Goal: Information Seeking & Learning: Learn about a topic

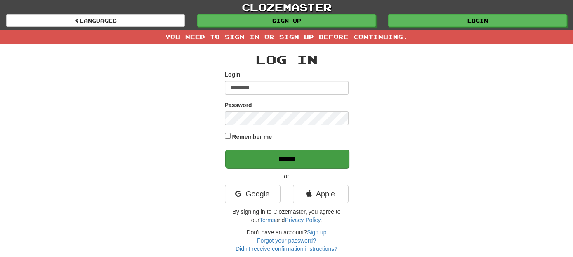
type input "*********"
click at [292, 157] on input "******" at bounding box center [287, 159] width 124 height 19
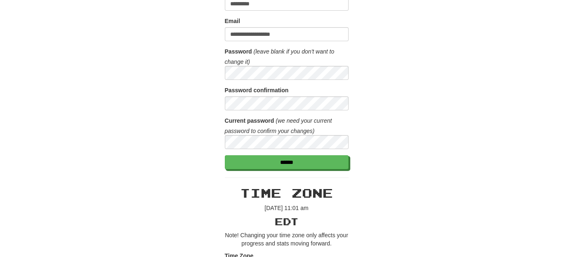
scroll to position [111, 0]
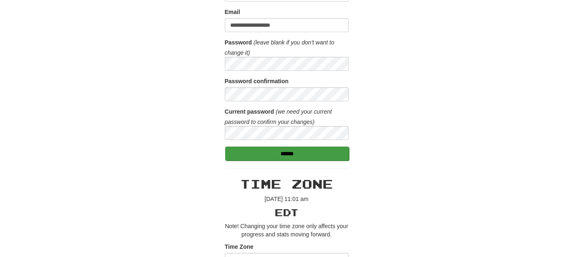
click at [282, 145] on form "**********" at bounding box center [287, 68] width 124 height 183
click at [284, 152] on input "******" at bounding box center [287, 154] width 124 height 14
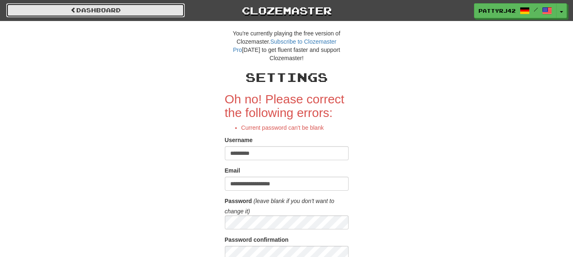
click at [151, 13] on link "Dashboard" at bounding box center [95, 10] width 179 height 14
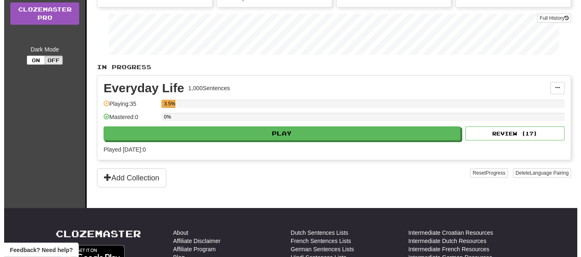
scroll to position [122, 0]
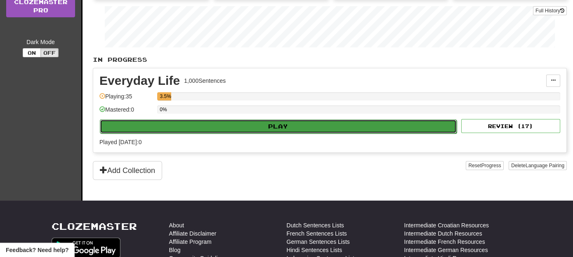
click at [316, 124] on button "Play" at bounding box center [278, 127] width 357 height 14
select select "**"
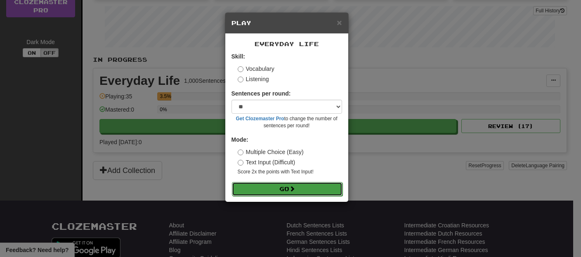
click at [284, 189] on button "Go" at bounding box center [287, 189] width 111 height 14
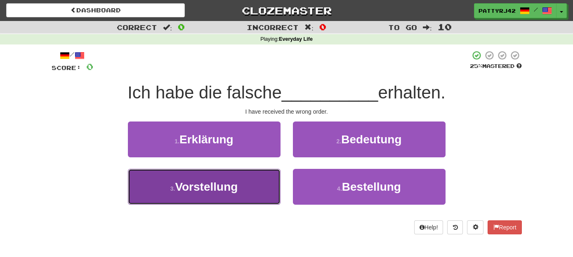
click at [220, 189] on span "Vorstellung" at bounding box center [206, 187] width 63 height 13
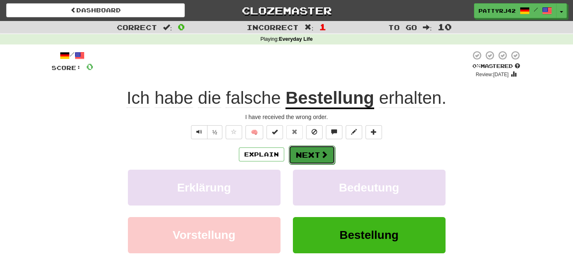
click at [308, 154] on button "Next" at bounding box center [312, 155] width 46 height 19
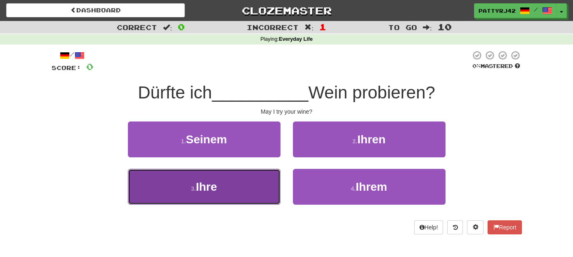
click at [254, 188] on button "3 . Ihre" at bounding box center [204, 187] width 153 height 36
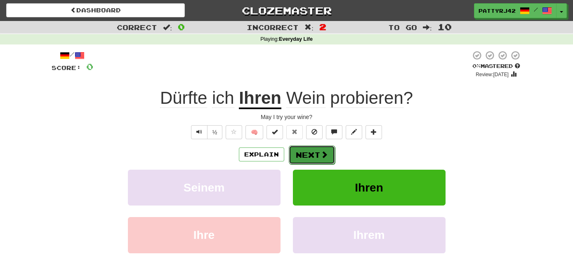
click at [304, 151] on button "Next" at bounding box center [312, 155] width 46 height 19
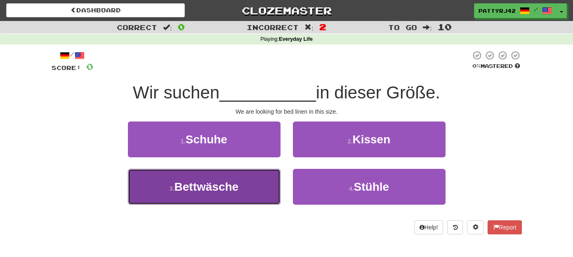
click at [233, 186] on span "Bettwäsche" at bounding box center [207, 187] width 64 height 13
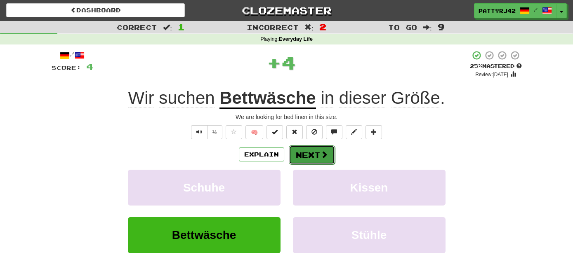
click at [308, 155] on button "Next" at bounding box center [312, 155] width 46 height 19
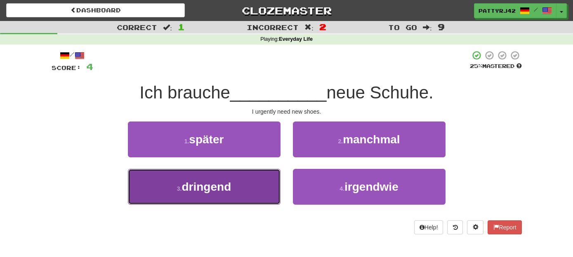
click at [222, 189] on span "dringend" at bounding box center [207, 187] width 50 height 13
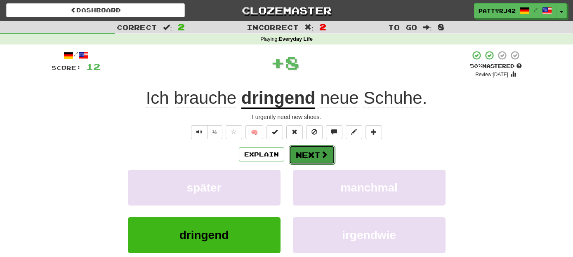
click at [305, 154] on button "Next" at bounding box center [312, 155] width 46 height 19
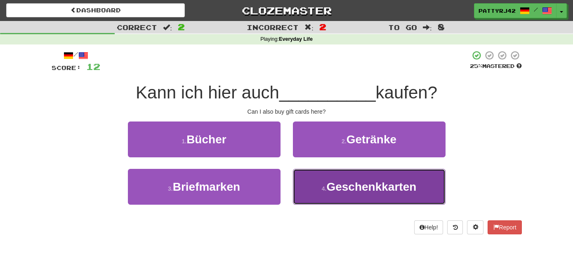
click at [366, 188] on span "Geschenkkarten" at bounding box center [371, 187] width 90 height 13
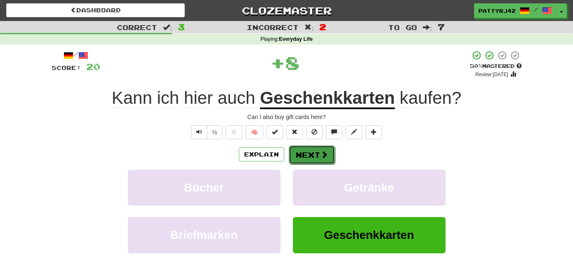
click at [316, 156] on button "Next" at bounding box center [312, 155] width 46 height 19
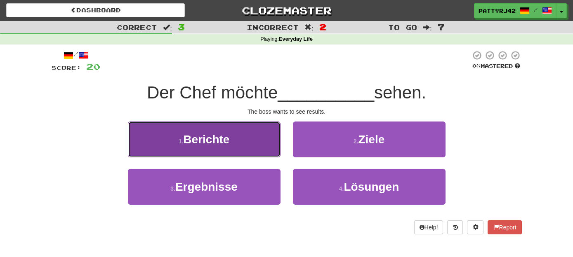
click at [225, 140] on span "Berichte" at bounding box center [206, 139] width 46 height 13
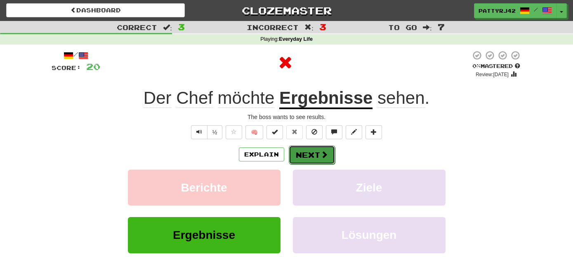
click at [310, 155] on button "Next" at bounding box center [312, 155] width 46 height 19
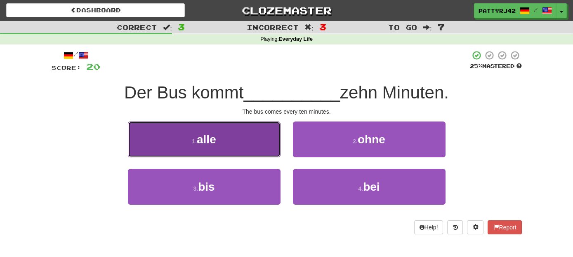
click at [226, 142] on button "1 . alle" at bounding box center [204, 140] width 153 height 36
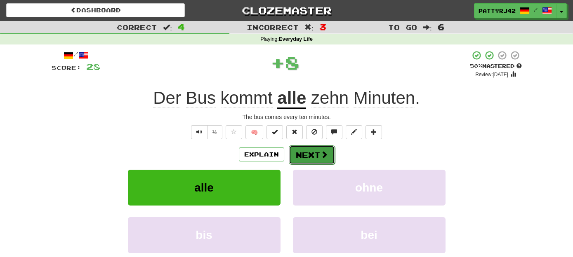
click at [301, 156] on button "Next" at bounding box center [312, 155] width 46 height 19
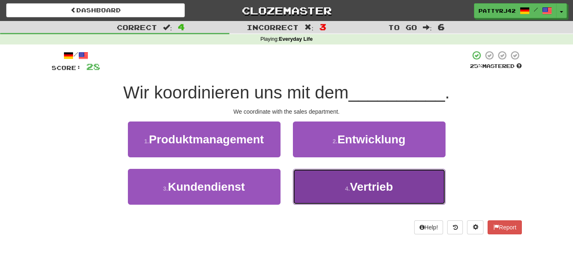
click at [369, 188] on span "Vertrieb" at bounding box center [371, 187] width 43 height 13
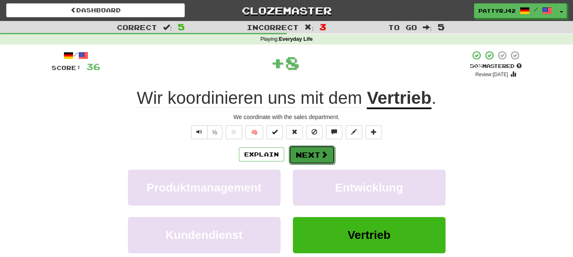
click at [312, 155] on button "Next" at bounding box center [312, 155] width 46 height 19
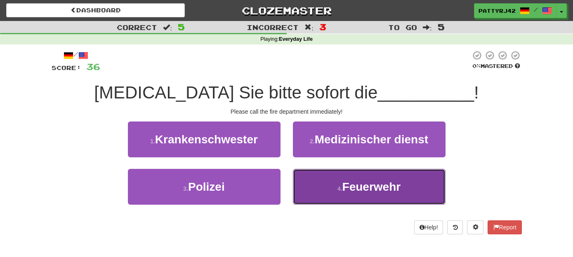
click at [361, 187] on span "Feuerwehr" at bounding box center [371, 187] width 59 height 13
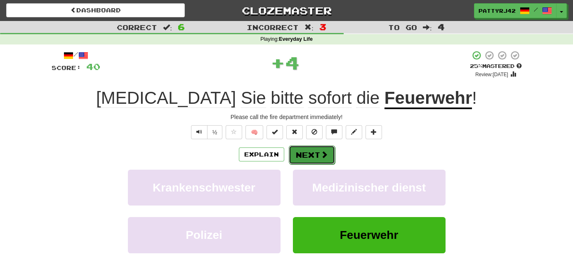
click at [311, 155] on button "Next" at bounding box center [312, 155] width 46 height 19
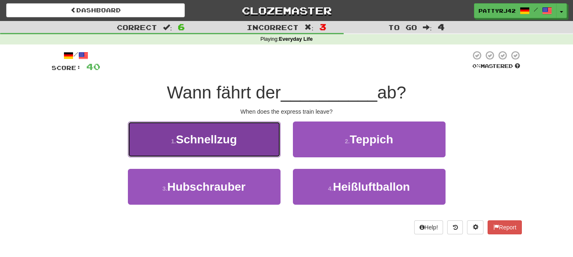
click at [223, 140] on span "Schnellzug" at bounding box center [206, 139] width 61 height 13
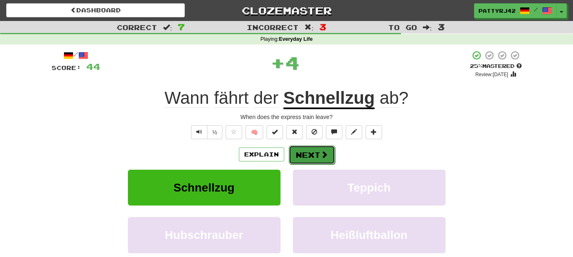
click at [312, 151] on button "Next" at bounding box center [312, 155] width 46 height 19
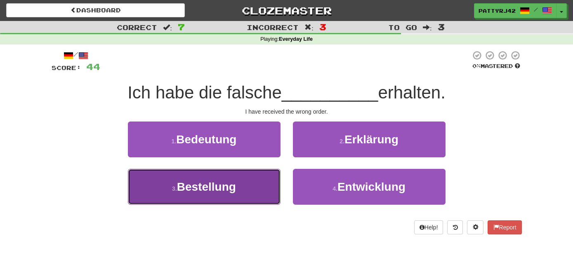
click at [225, 185] on span "Bestellung" at bounding box center [206, 187] width 59 height 13
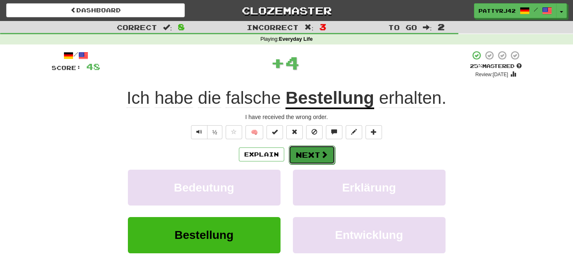
click at [302, 155] on button "Next" at bounding box center [312, 155] width 46 height 19
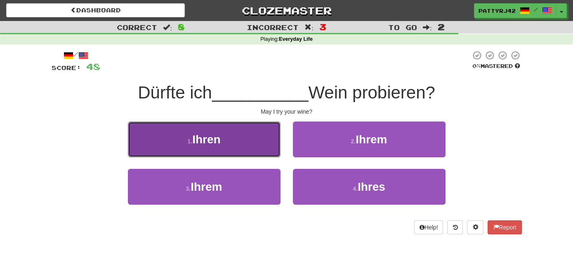
click at [241, 142] on button "1 . Ihren" at bounding box center [204, 140] width 153 height 36
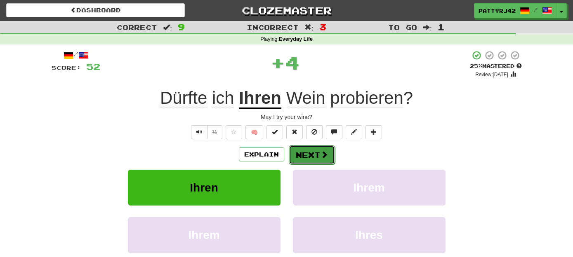
click at [306, 156] on button "Next" at bounding box center [312, 155] width 46 height 19
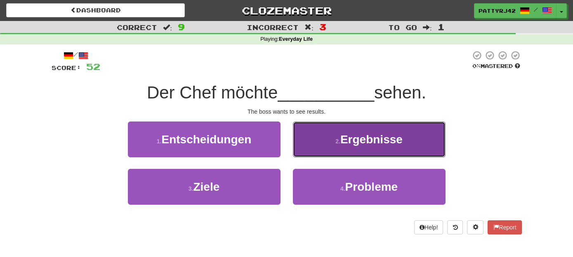
click at [361, 140] on span "Ergebnisse" at bounding box center [371, 139] width 62 height 13
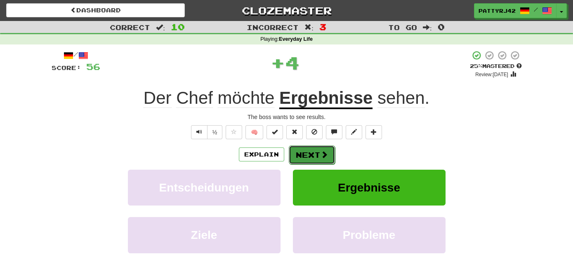
click at [308, 155] on button "Next" at bounding box center [312, 155] width 46 height 19
